Goal: Browse casually

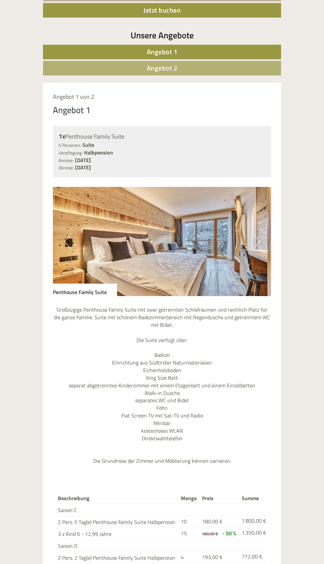
scroll to position [339, 0]
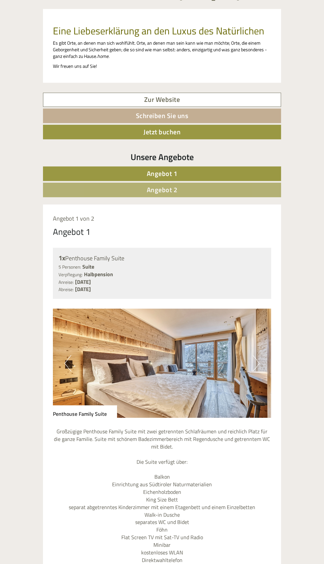
scroll to position [189, 0]
click at [178, 372] on img at bounding box center [162, 363] width 218 height 109
click at [267, 360] on img at bounding box center [162, 363] width 218 height 109
click at [251, 364] on img at bounding box center [162, 363] width 218 height 109
click at [259, 361] on button "Next" at bounding box center [256, 363] width 7 height 17
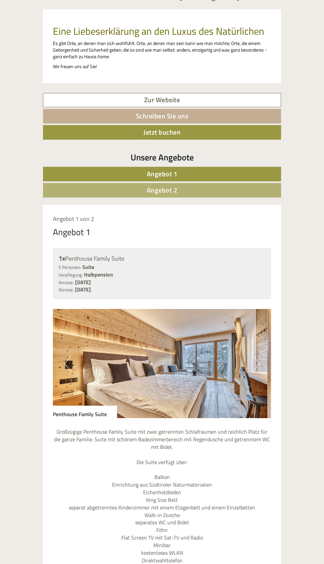
click at [261, 358] on img at bounding box center [162, 363] width 218 height 109
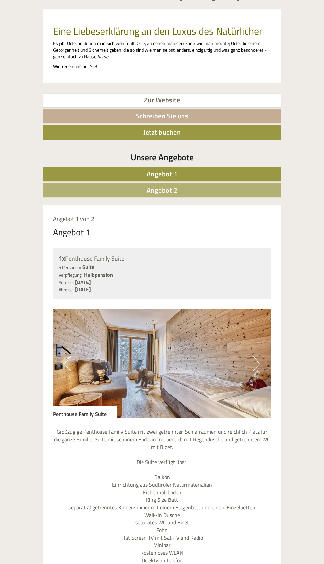
click at [264, 356] on img at bounding box center [162, 363] width 218 height 109
click at [269, 371] on img at bounding box center [162, 363] width 218 height 109
click at [259, 366] on button "Next" at bounding box center [256, 363] width 7 height 17
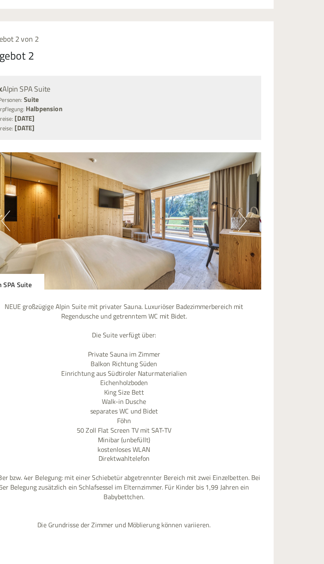
scroll to position [952, 0]
click at [262, 173] on img at bounding box center [162, 176] width 218 height 109
click at [249, 188] on img at bounding box center [162, 176] width 218 height 109
click at [262, 183] on img at bounding box center [162, 176] width 218 height 109
click at [263, 179] on img at bounding box center [162, 176] width 218 height 109
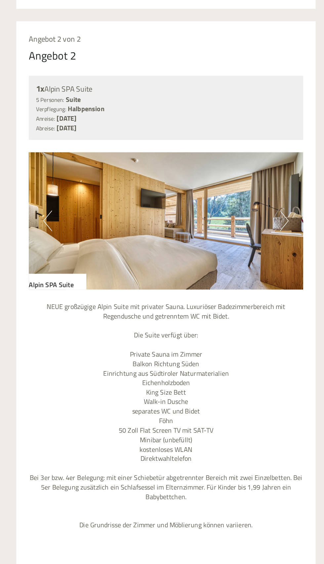
click at [254, 174] on button "Next" at bounding box center [256, 176] width 7 height 17
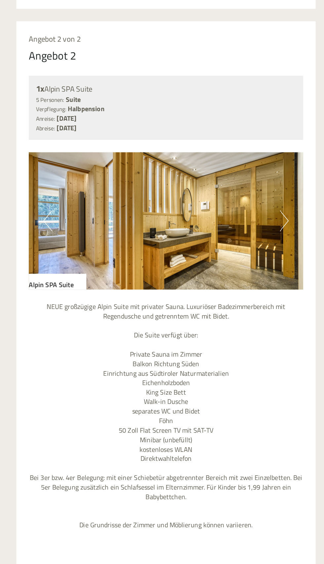
click at [269, 170] on img at bounding box center [162, 176] width 218 height 109
click at [261, 172] on img at bounding box center [162, 176] width 218 height 109
click at [265, 179] on img at bounding box center [162, 176] width 218 height 109
click at [266, 179] on img at bounding box center [162, 176] width 218 height 109
